Goal: Download file/media

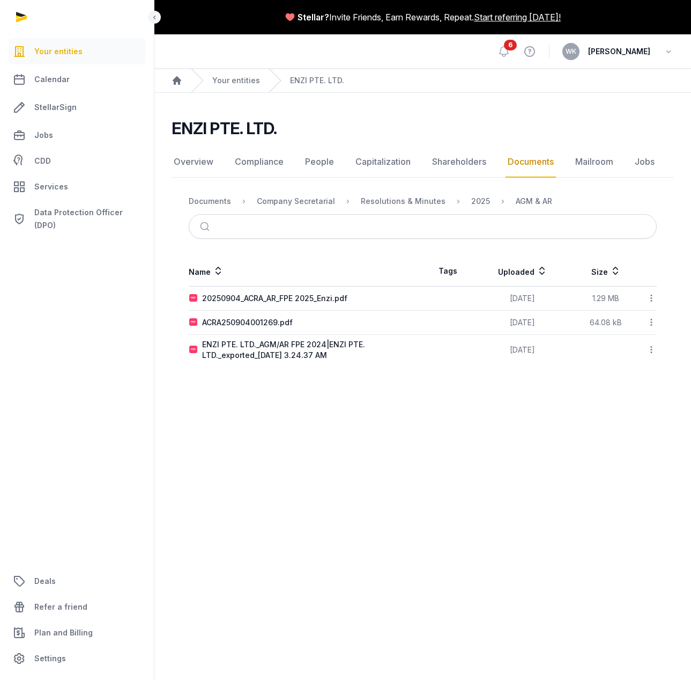
click at [657, 298] on icon at bounding box center [652, 297] width 10 height 11
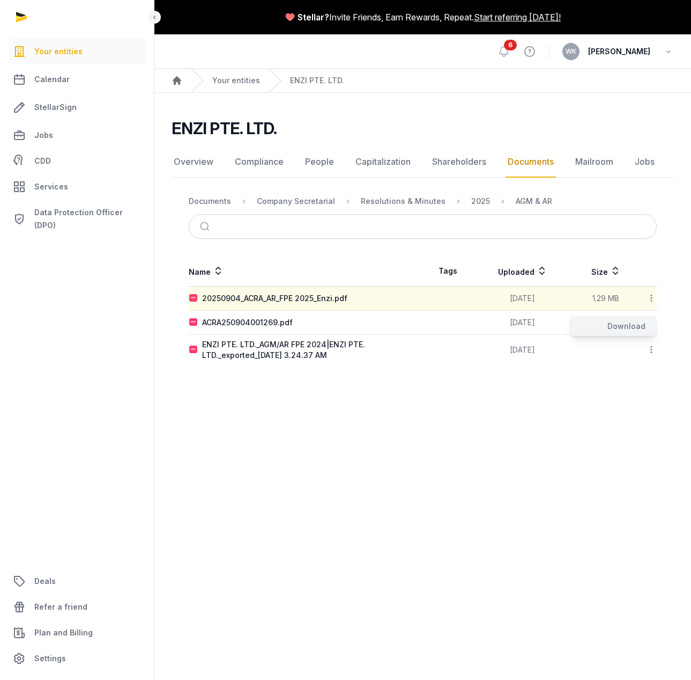
click at [626, 327] on div "Download" at bounding box center [614, 325] width 86 height 19
click at [653, 323] on icon at bounding box center [652, 321] width 10 height 11
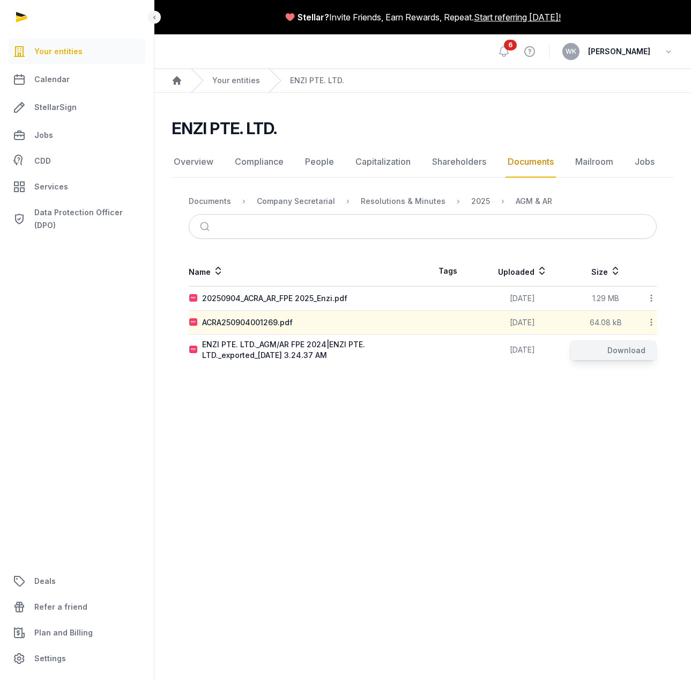
click at [625, 355] on div "Download" at bounding box center [614, 350] width 86 height 19
click at [658, 345] on div "Name Tags Uploaded Size 20250904_ACRA_AR_FPE 2025_Enzi.pdf [DATE] 1.29 MB Downl…" at bounding box center [423, 310] width 503 height 109
click at [652, 348] on icon at bounding box center [652, 349] width 10 height 11
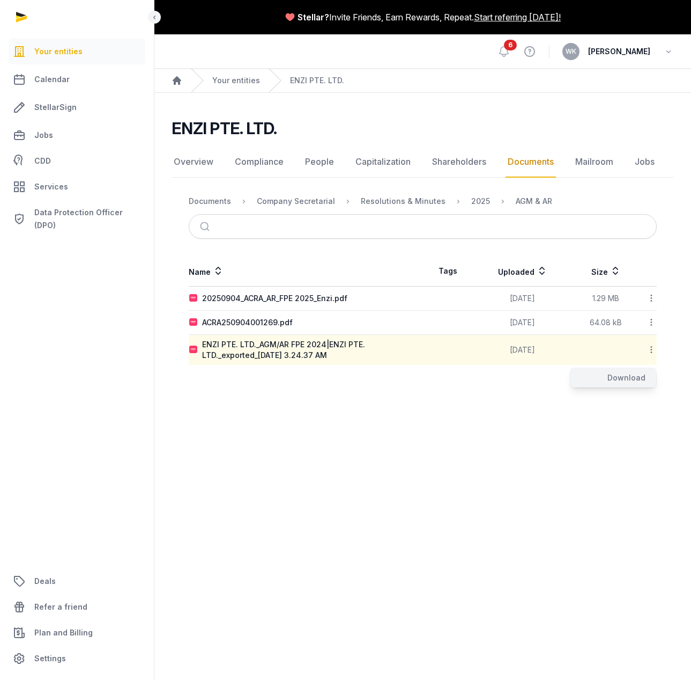
click at [636, 378] on div "Download" at bounding box center [614, 377] width 86 height 19
click at [366, 424] on main "Stellar? Invite Friends, Earn Rewards, Repeat. Start referring [DATE]! Open sid…" at bounding box center [345, 340] width 691 height 680
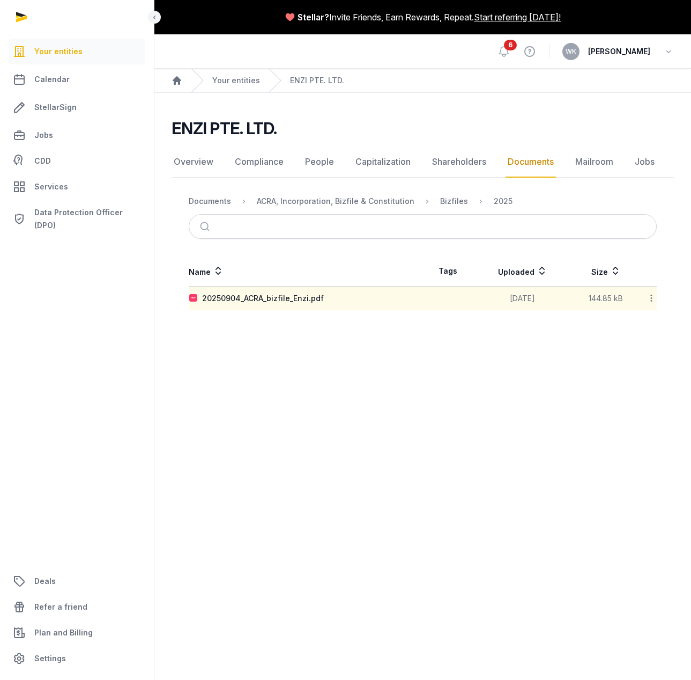
click at [654, 297] on icon at bounding box center [652, 297] width 10 height 11
click at [625, 327] on div "Download" at bounding box center [614, 325] width 86 height 19
click at [465, 387] on main "Stellar? Invite Friends, Earn Rewards, Repeat. Start referring today! Open side…" at bounding box center [345, 340] width 691 height 680
click at [517, 46] on span "6" at bounding box center [510, 45] width 13 height 11
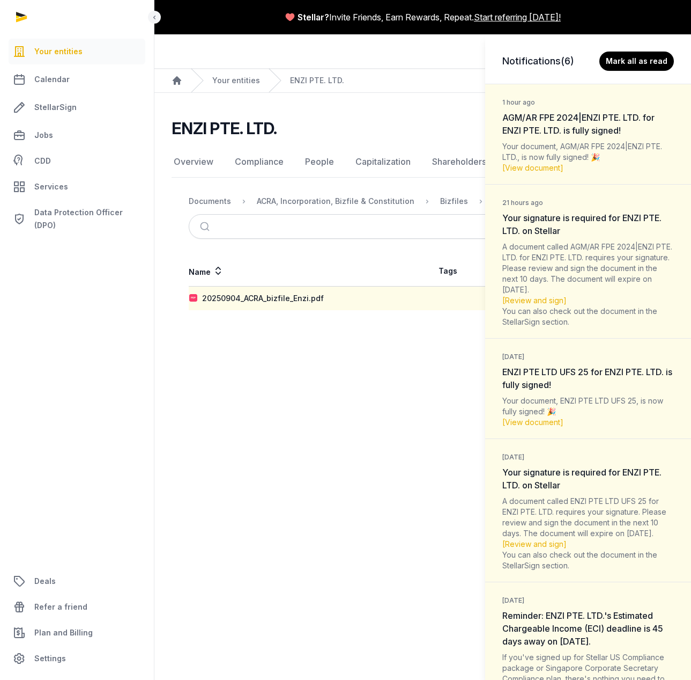
click at [55, 50] on div "Notifications (6) Mark all as read 1 hour ago AGM/AR FPE 2024|ENZI PTE. LTD. fo…" at bounding box center [345, 340] width 691 height 680
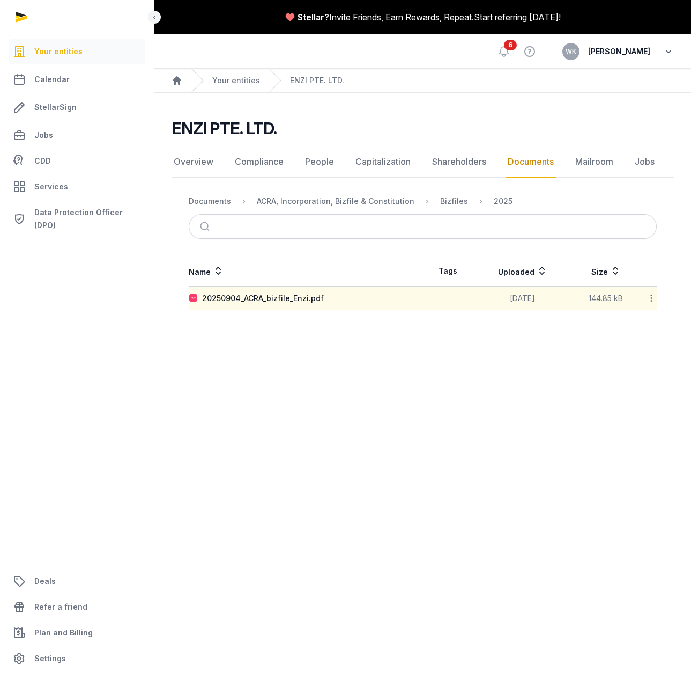
click at [667, 51] on icon "button" at bounding box center [669, 51] width 11 height 15
click at [599, 99] on button "Sign out" at bounding box center [614, 95] width 120 height 19
